Goal: Task Accomplishment & Management: Complete application form

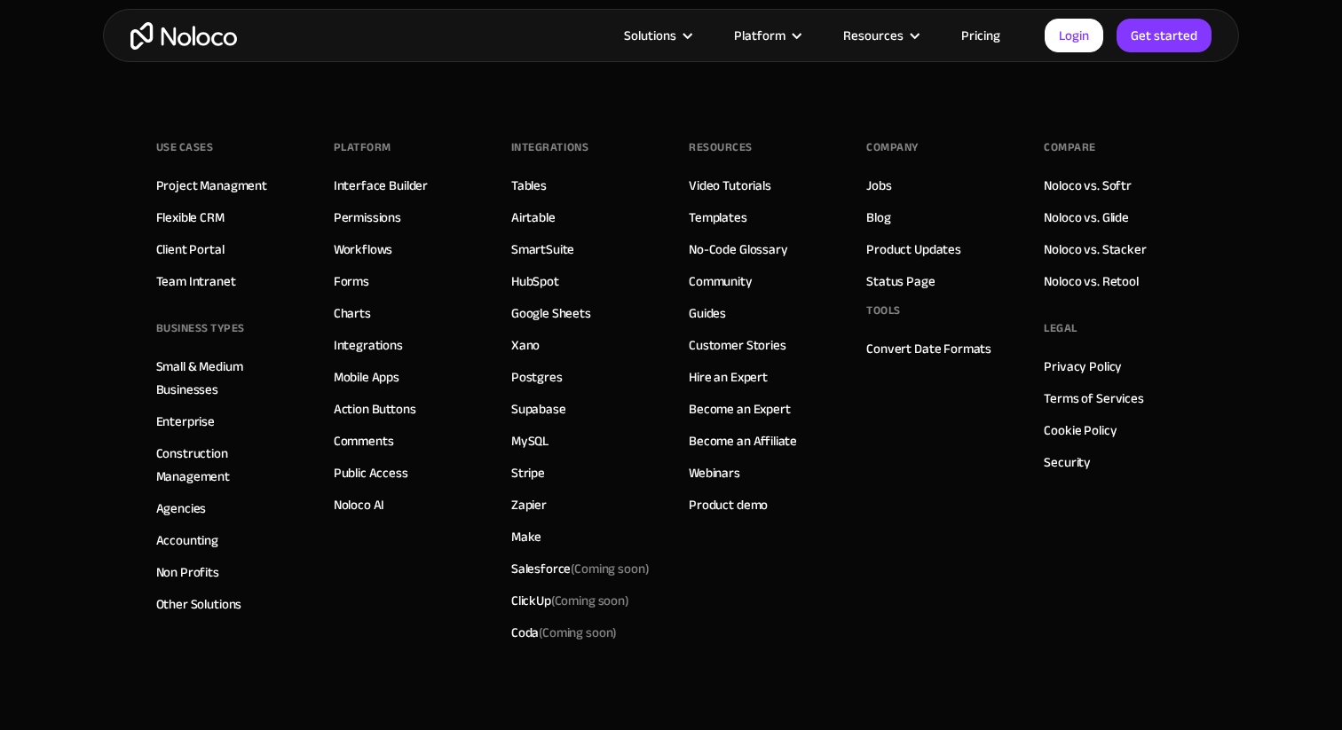
scroll to position [11476, 0]
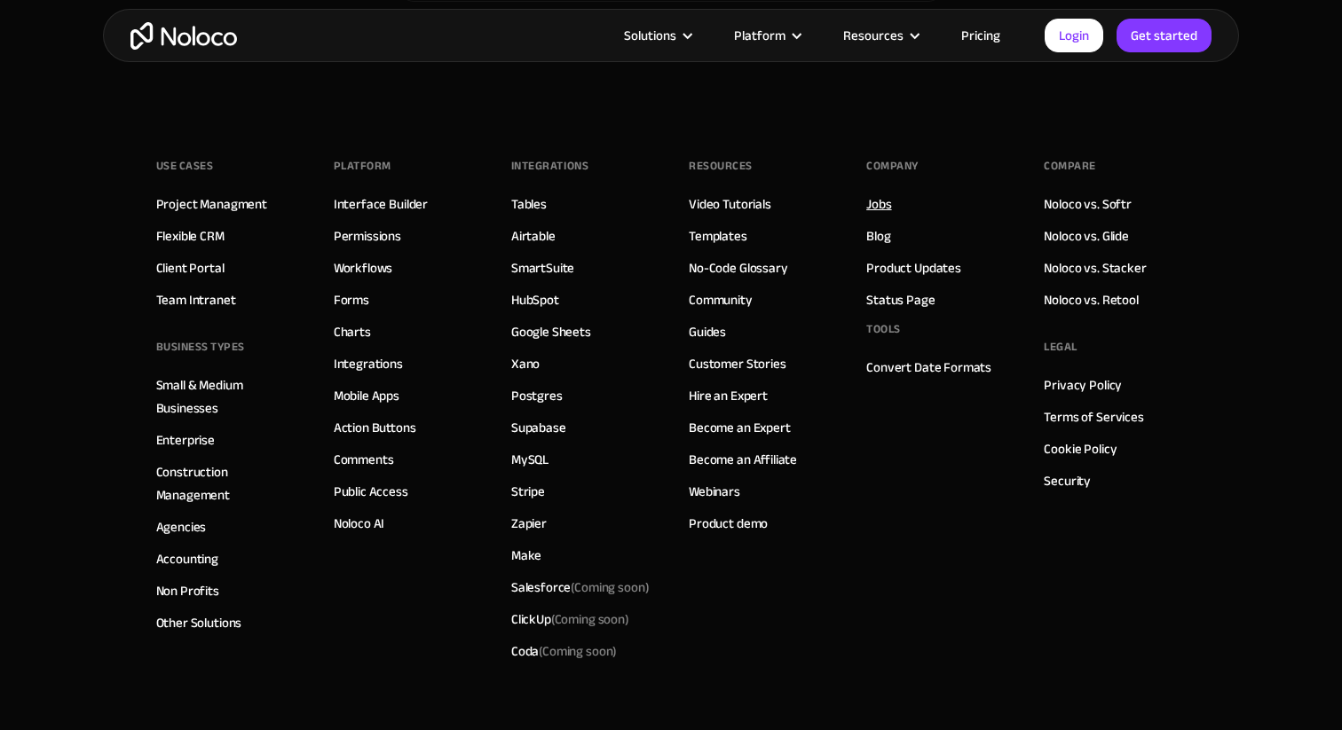
click at [883, 203] on link "Jobs" at bounding box center [878, 204] width 25 height 23
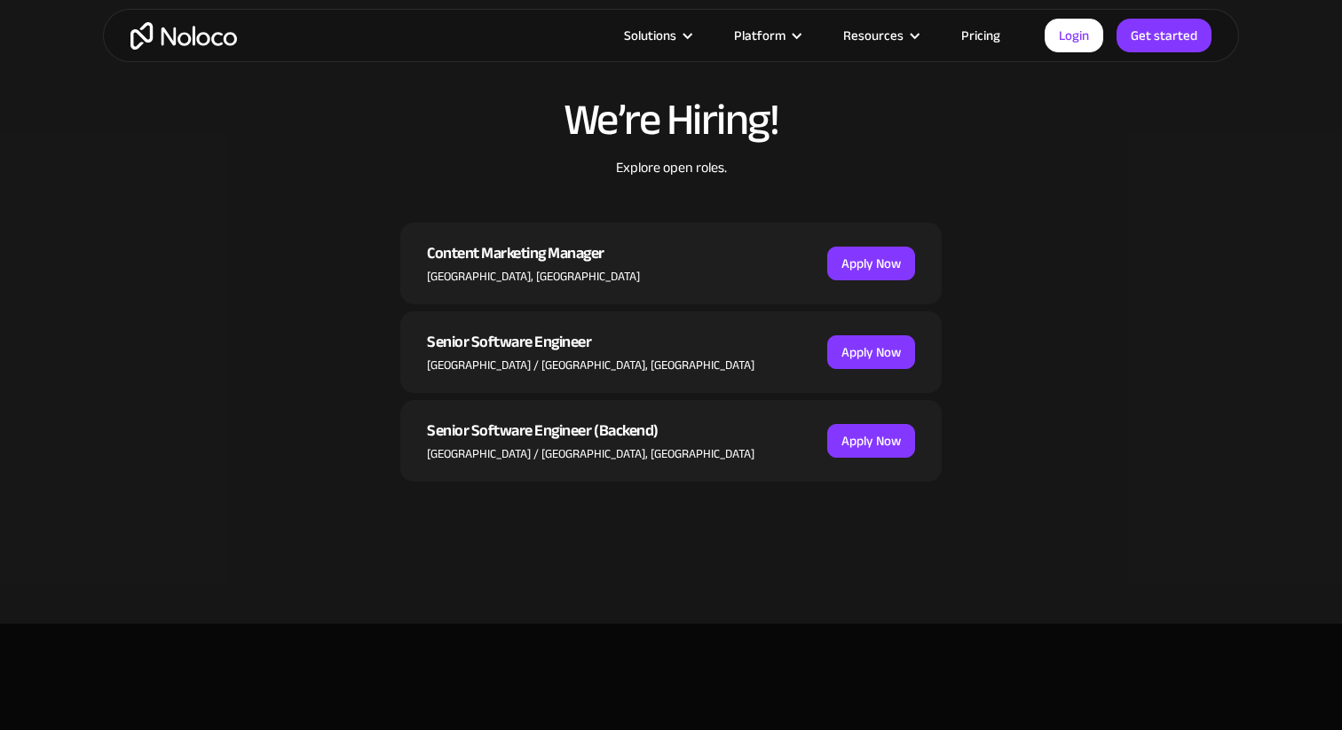
scroll to position [541, 0]
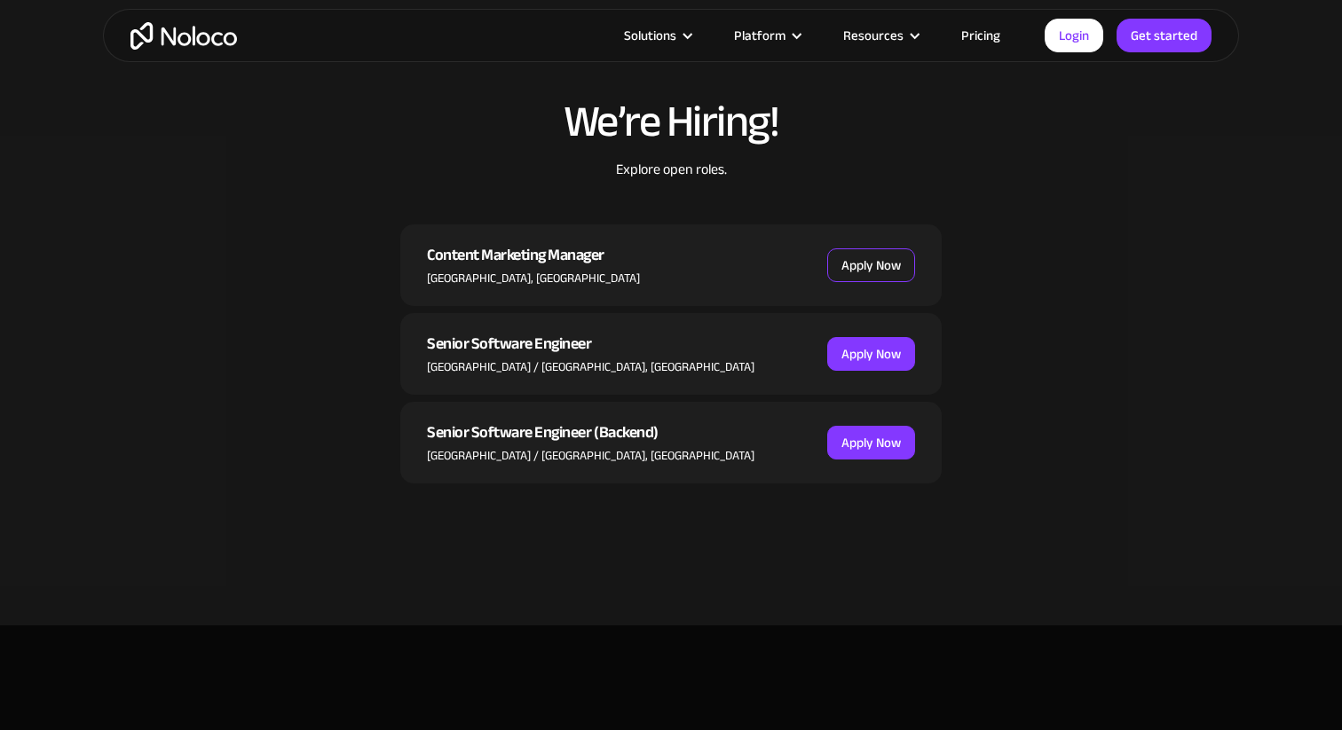
click at [860, 267] on link "Apply Now" at bounding box center [871, 265] width 88 height 34
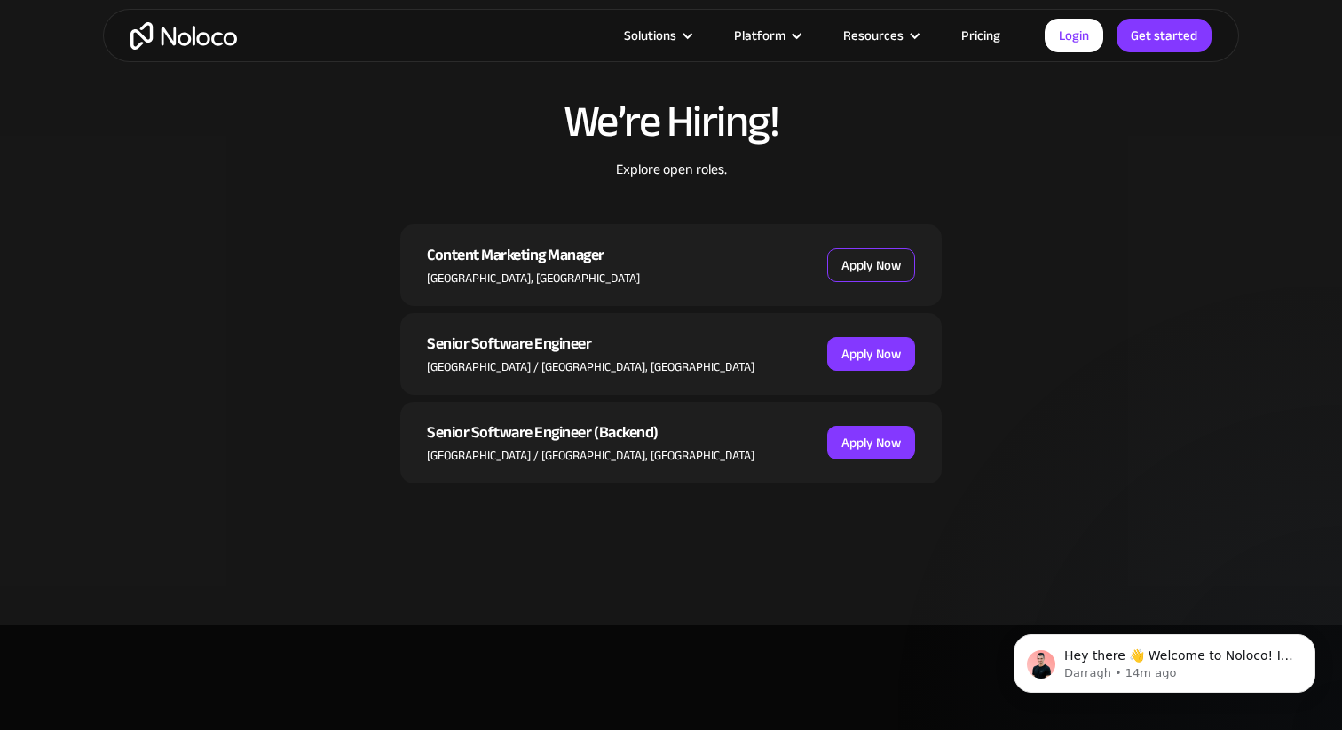
scroll to position [0, 0]
click at [171, 38] on img "home" at bounding box center [183, 36] width 106 height 28
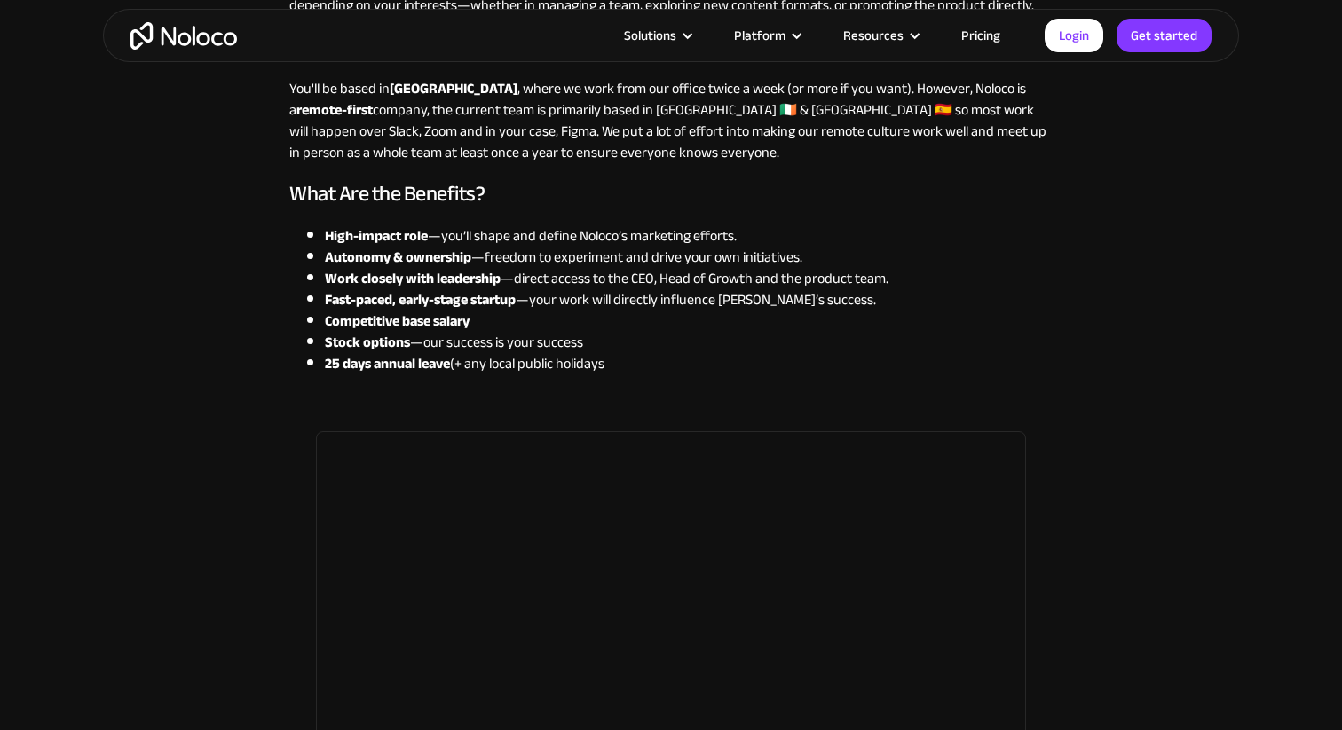
scroll to position [2295, 0]
drag, startPoint x: 284, startPoint y: 123, endPoint x: 639, endPoint y: 381, distance: 438.5
copy div "From internal tools to company-wide workflows, Noloco turns your data into a cu…"
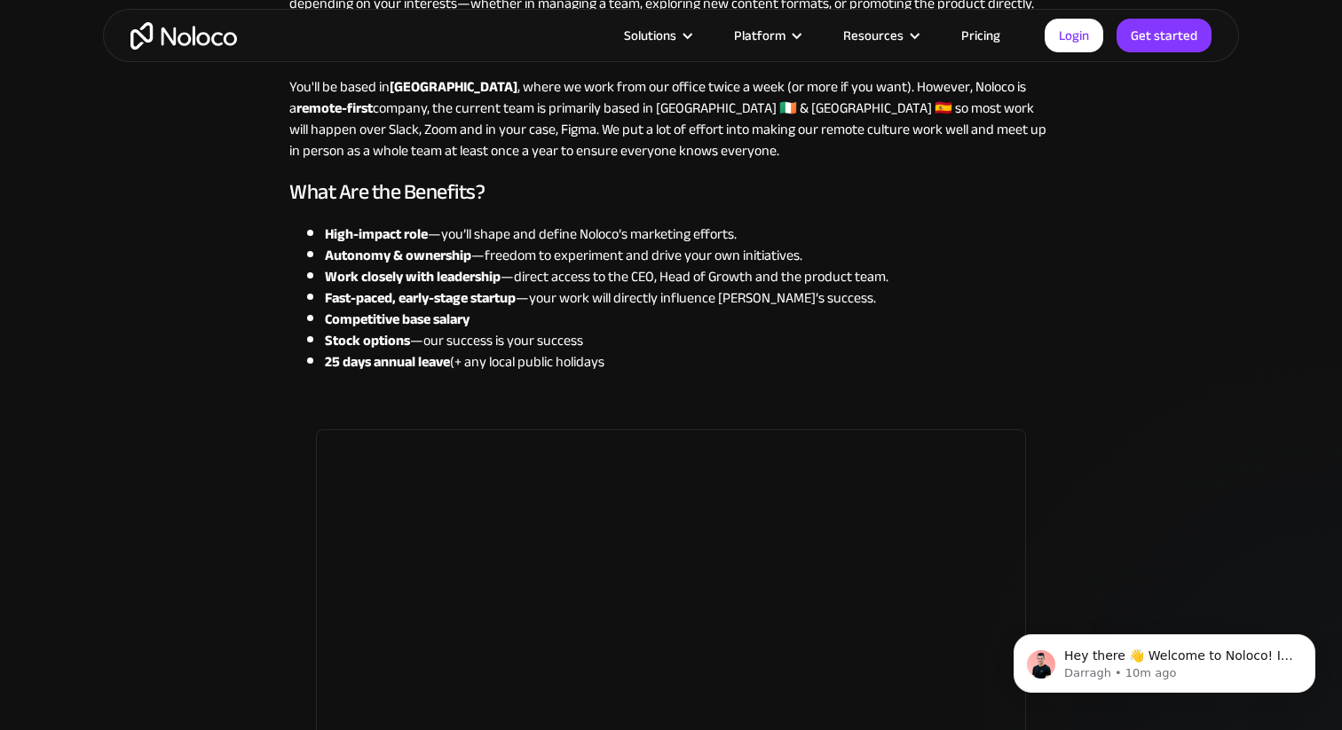
scroll to position [0, 0]
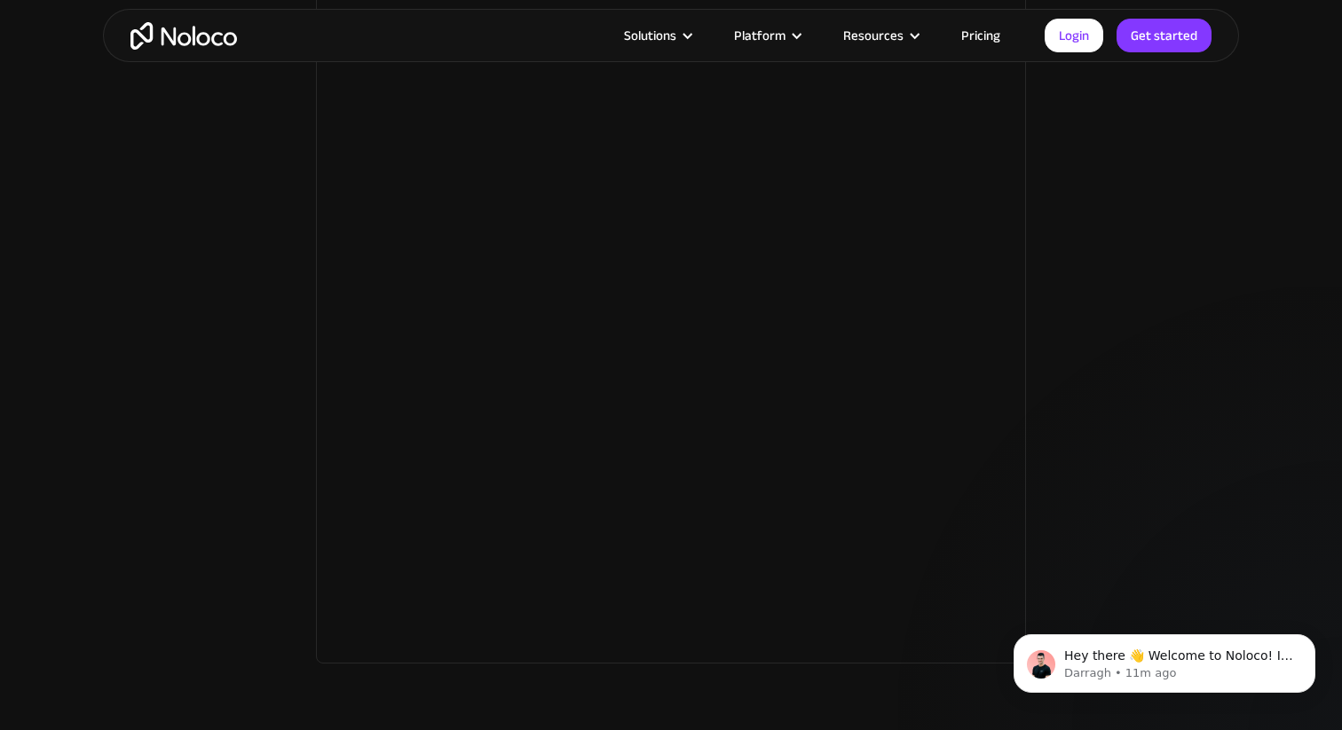
scroll to position [3073, 0]
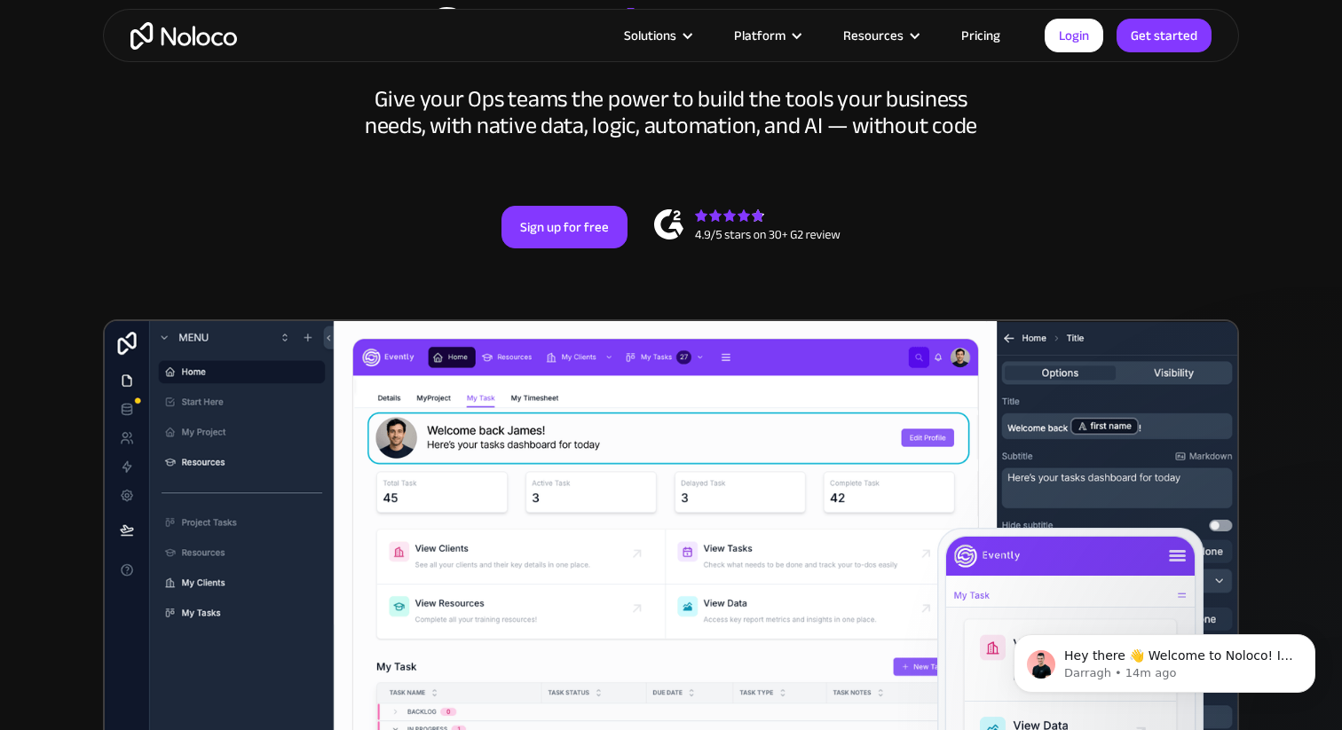
scroll to position [295, 0]
